Goal: Information Seeking & Learning: Learn about a topic

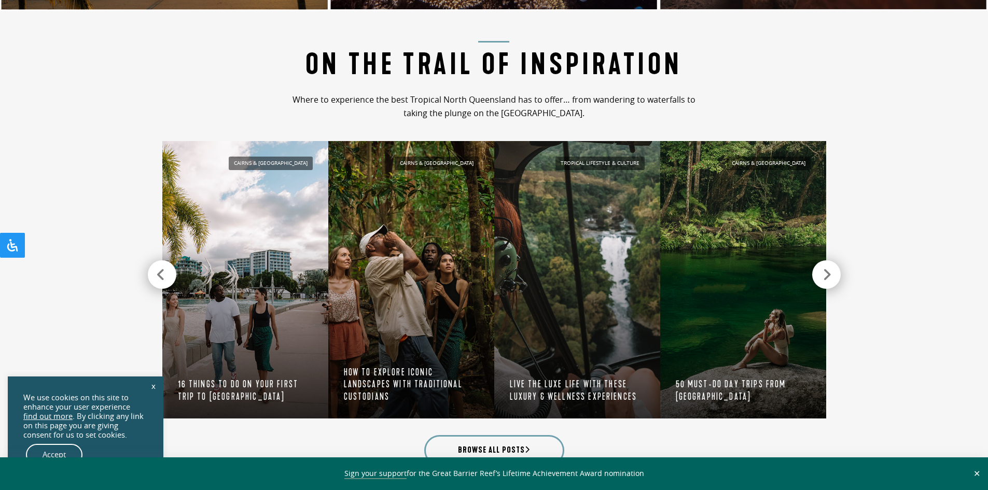
scroll to position [985, 0]
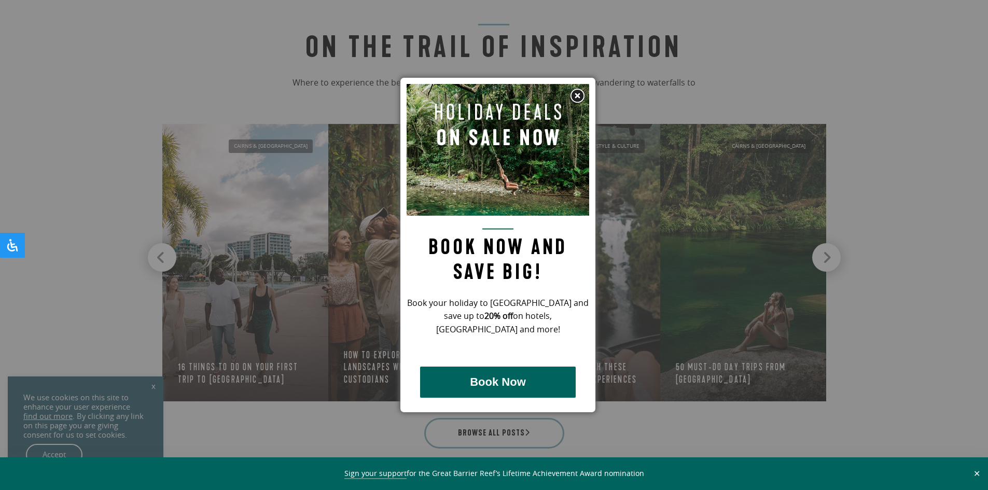
click at [576, 96] on img at bounding box center [577, 96] width 16 height 16
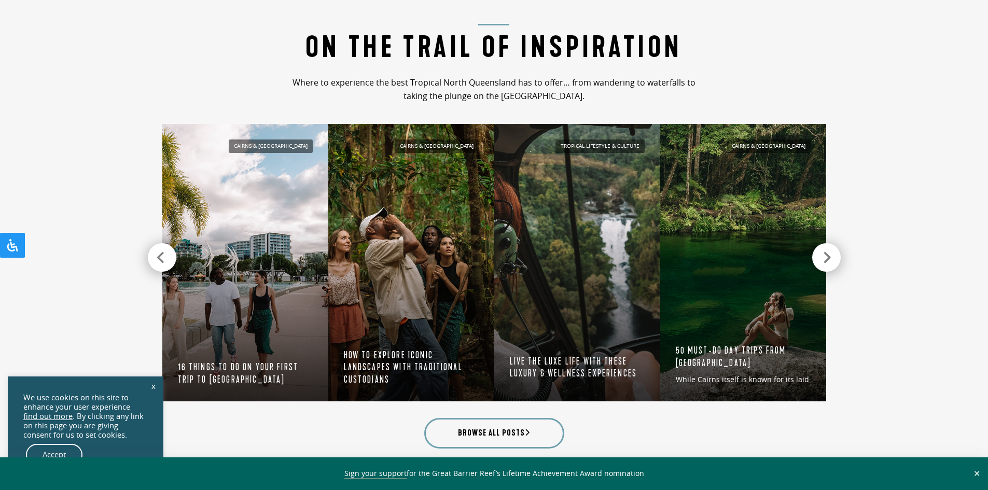
click at [901, 231] on section "On the Trail of Inspiration Where to experience the best Tropical North Queensl…" at bounding box center [494, 234] width 988 height 481
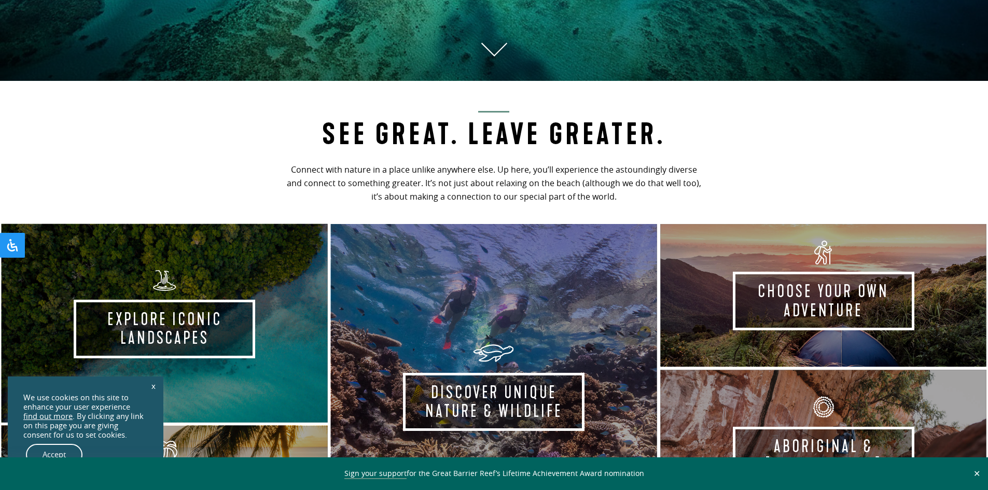
scroll to position [415, 0]
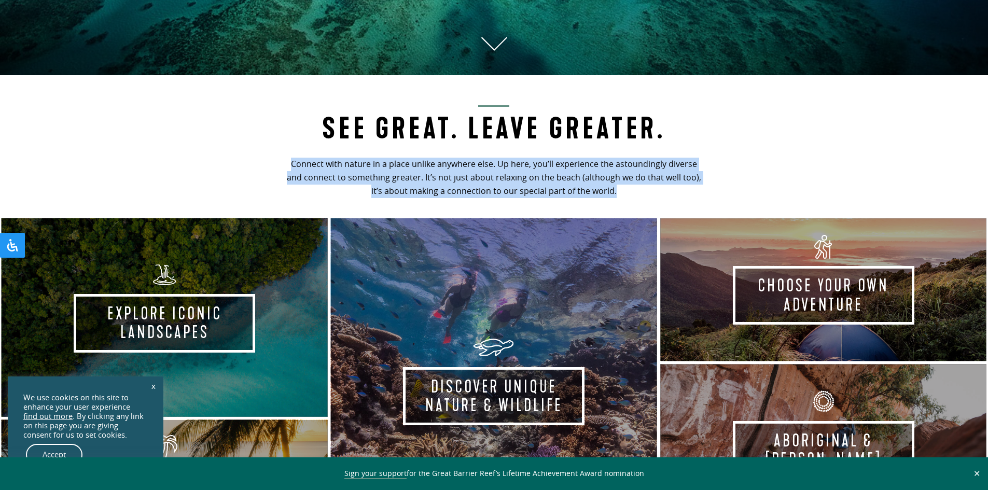
drag, startPoint x: 283, startPoint y: 162, endPoint x: 650, endPoint y: 192, distance: 368.3
click at [650, 192] on p "Connect with nature in a place unlike anywhere else. Up here, you’ll experience…" at bounding box center [494, 178] width 422 height 40
copy p "Connect with nature in a place unlike anywhere else. Up here, you’ll experience…"
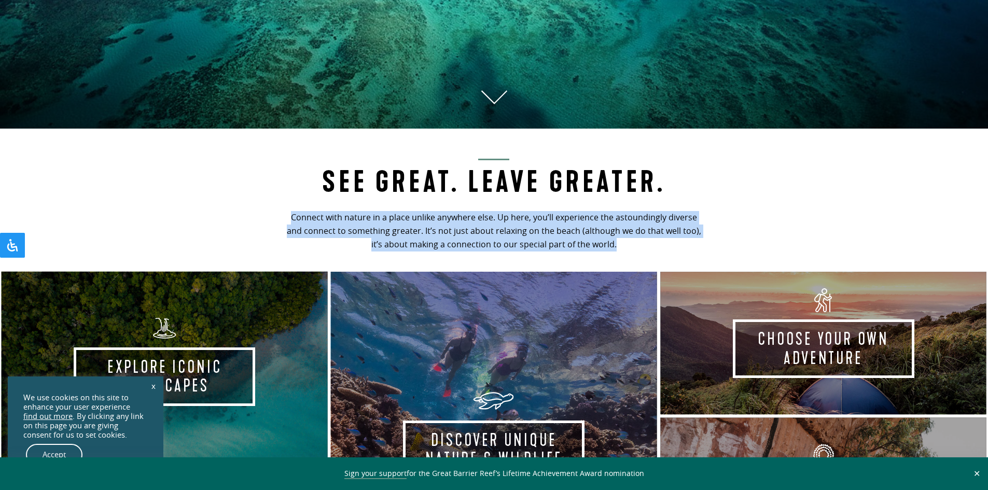
scroll to position [363, 0]
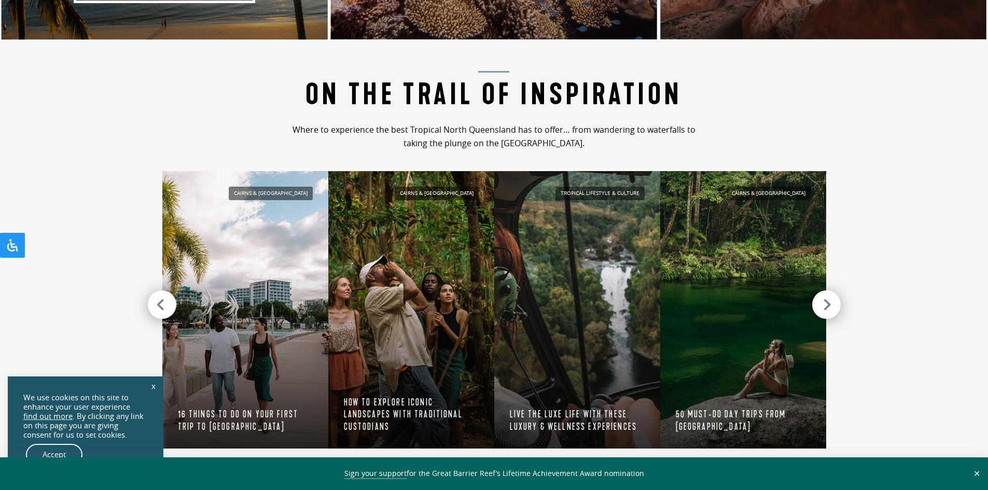
scroll to position [985, 0]
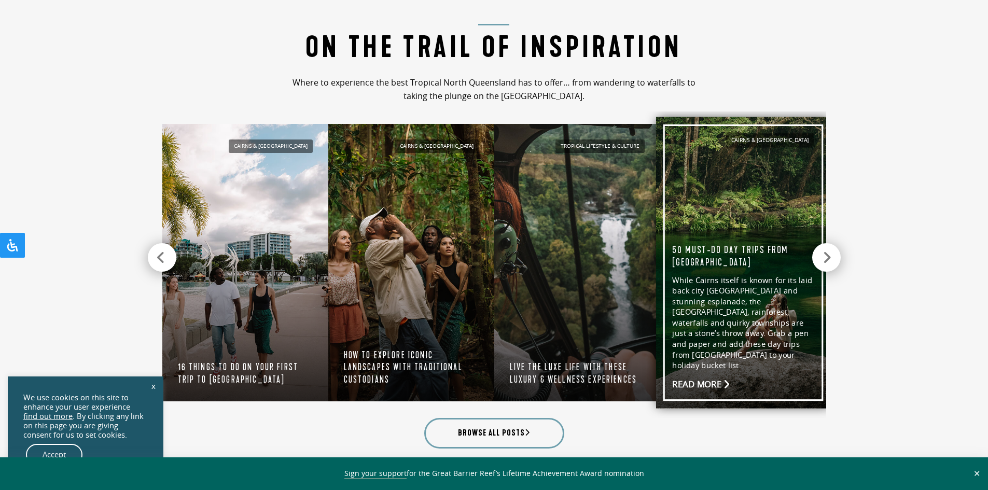
click at [737, 255] on link "Cairns & [GEOGRAPHIC_DATA] 50 must-do day trips from [GEOGRAPHIC_DATA] While [G…" at bounding box center [743, 262] width 174 height 291
